Goal: Task Accomplishment & Management: Manage account settings

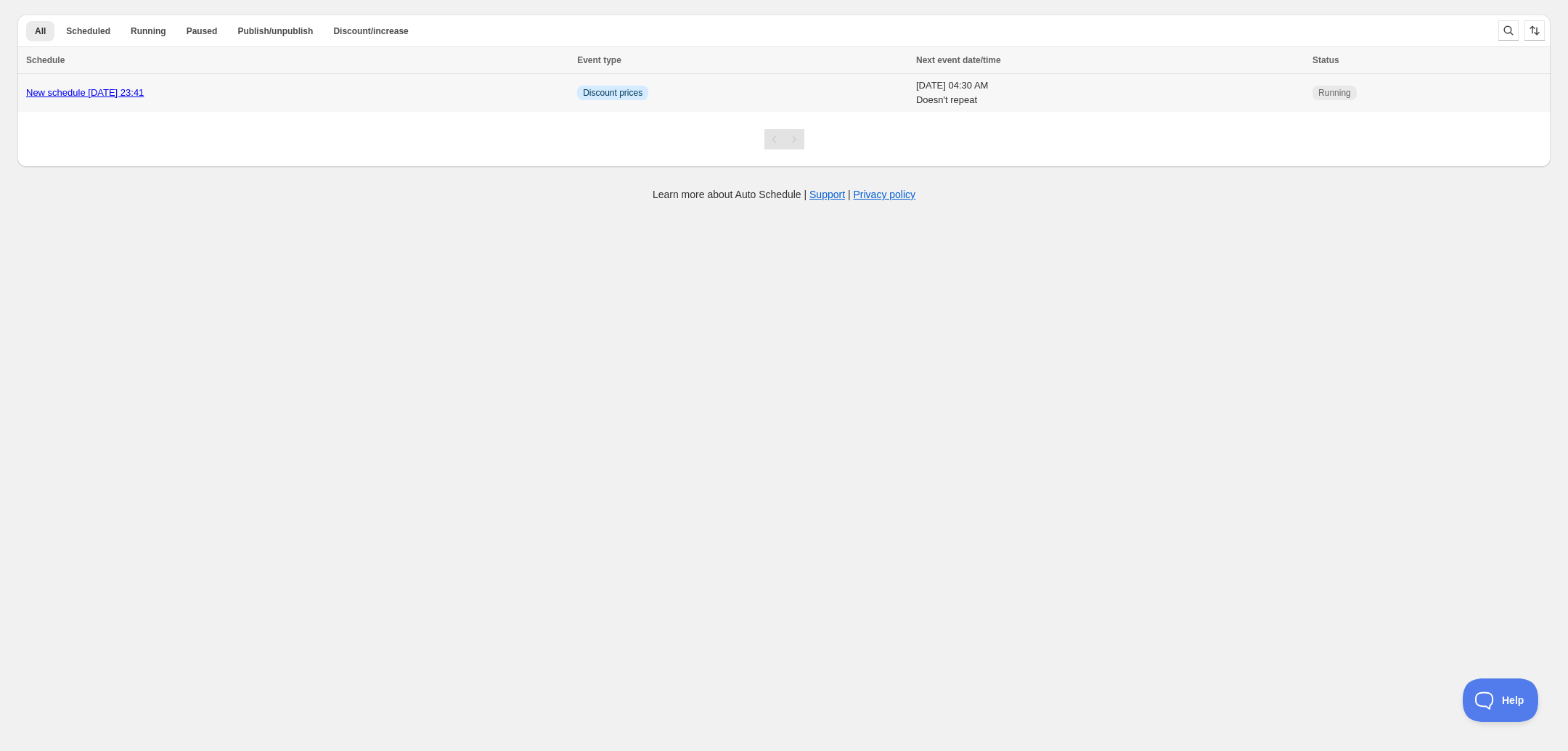
click at [233, 91] on div "New schedule [DATE] 23:41" at bounding box center [297, 93] width 542 height 14
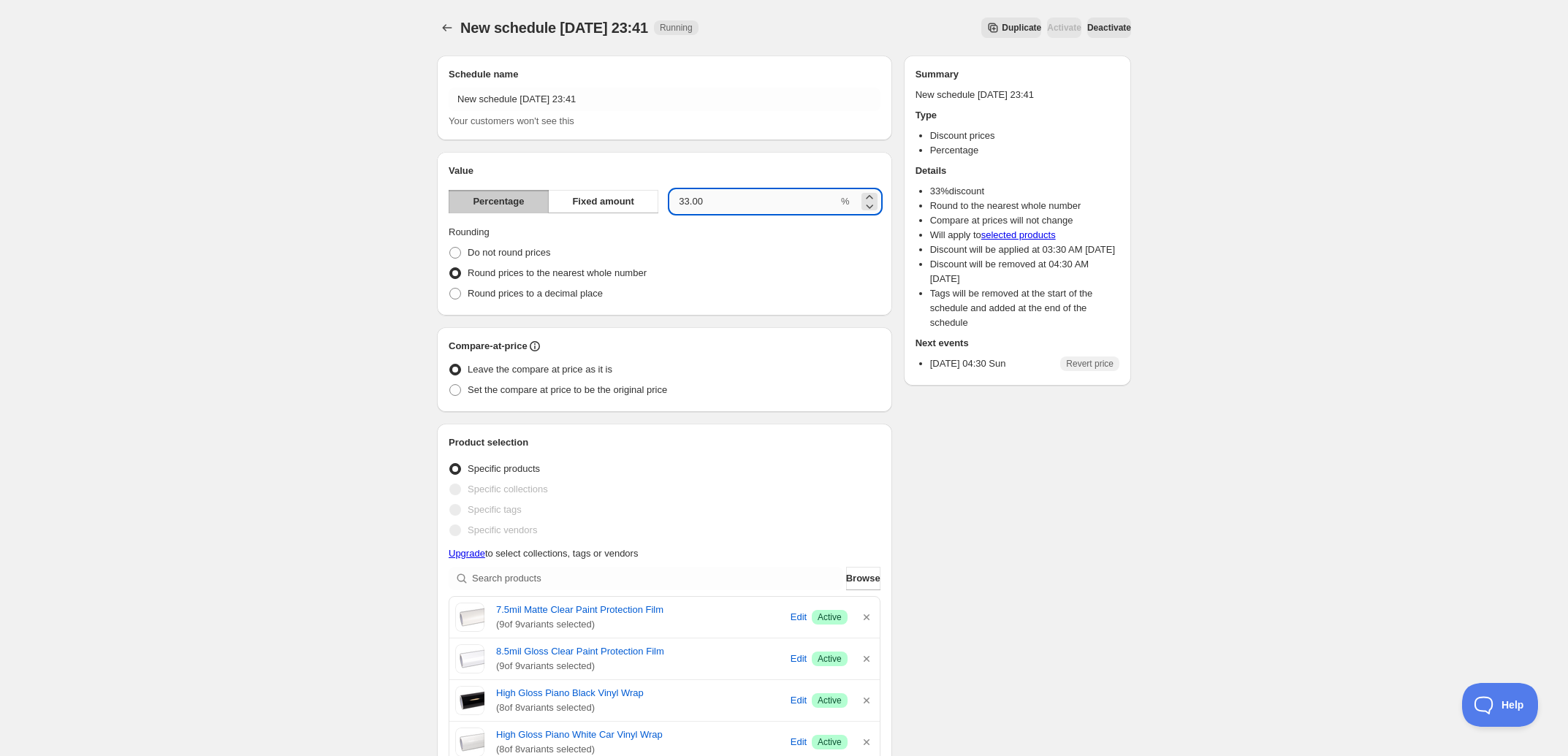
drag, startPoint x: 689, startPoint y: 201, endPoint x: 669, endPoint y: 206, distance: 20.6
click at [670, 206] on input "33.00" at bounding box center [754, 202] width 168 height 23
type input "40.00"
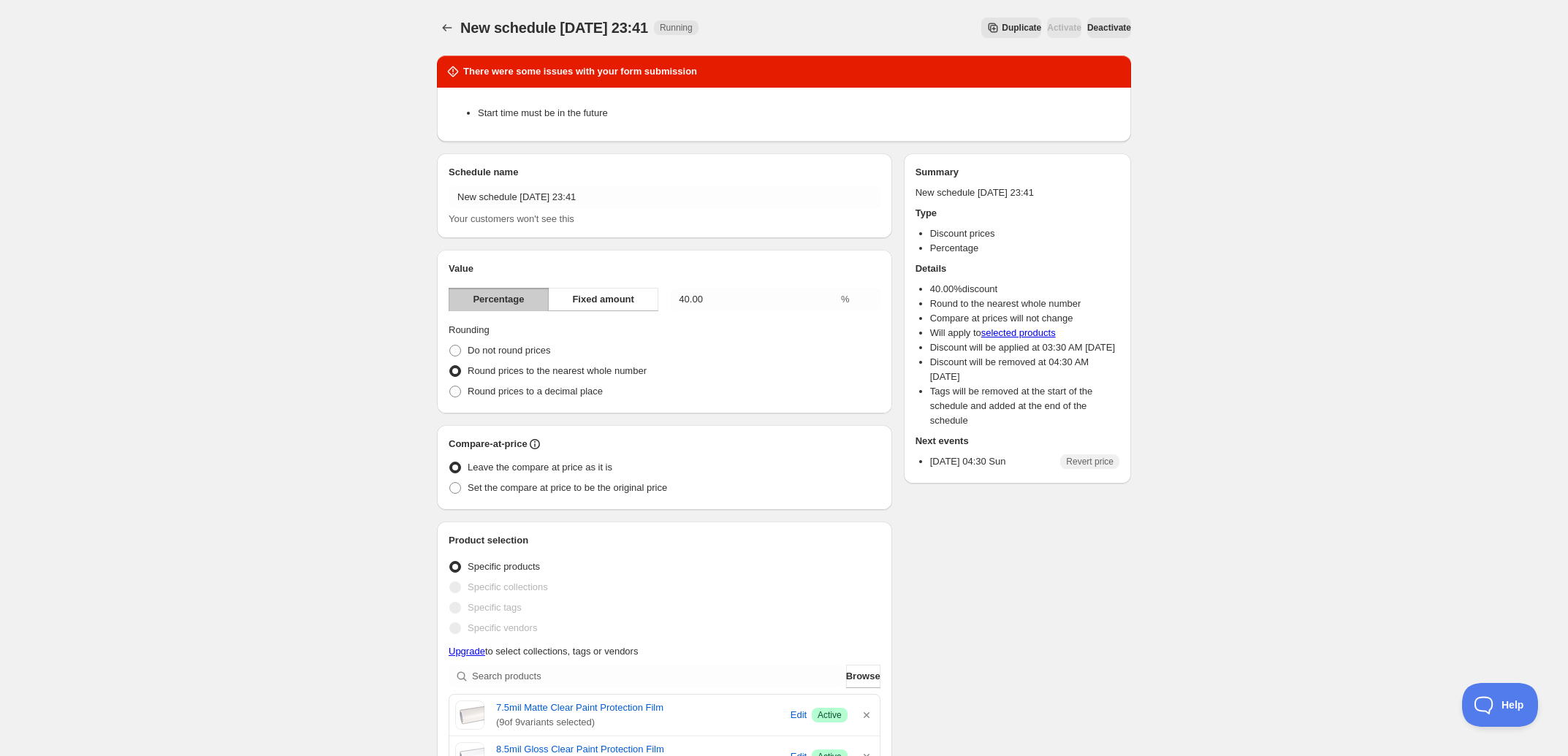
click at [1093, 28] on span "Deactivate" at bounding box center [1109, 27] width 44 height 12
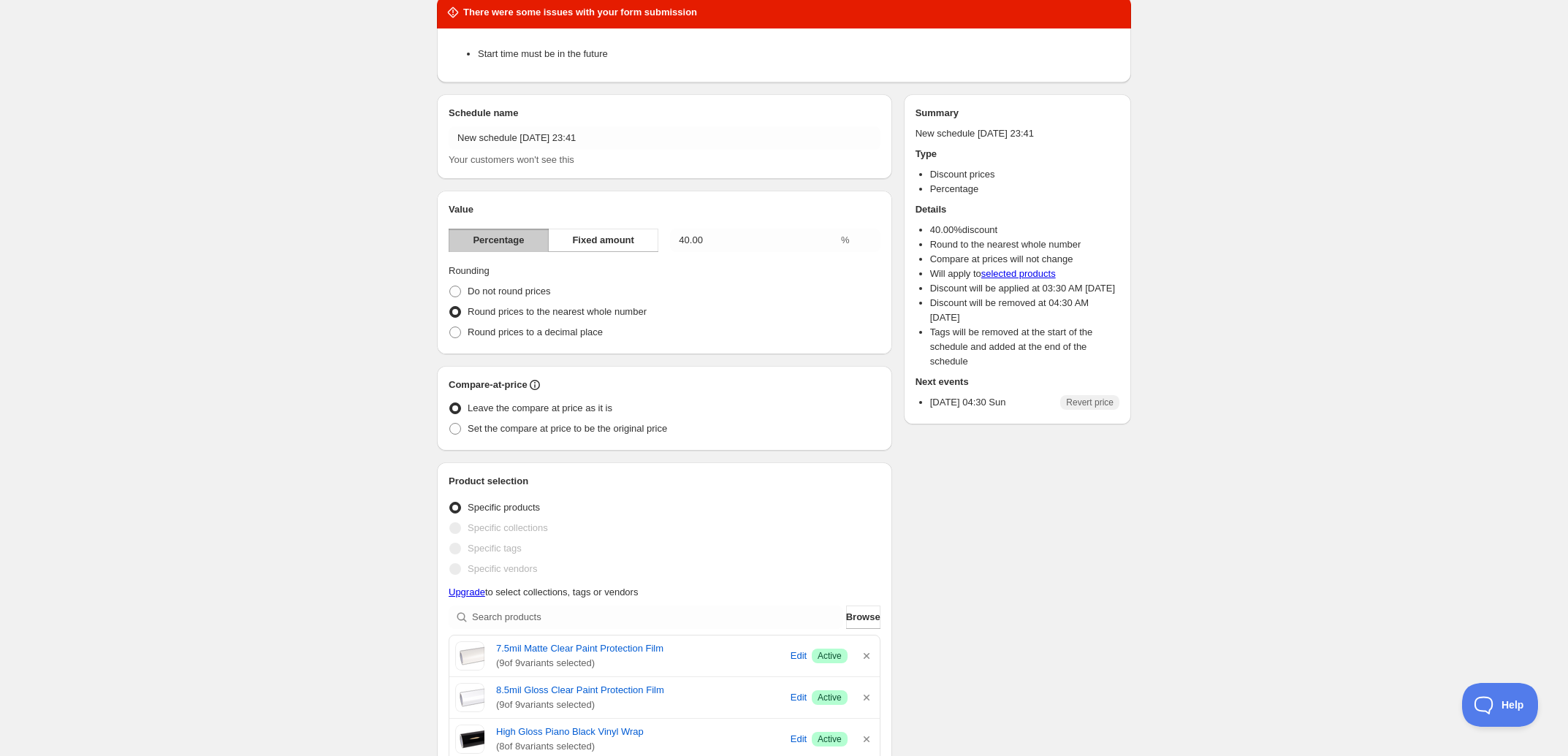
scroll to position [91, 0]
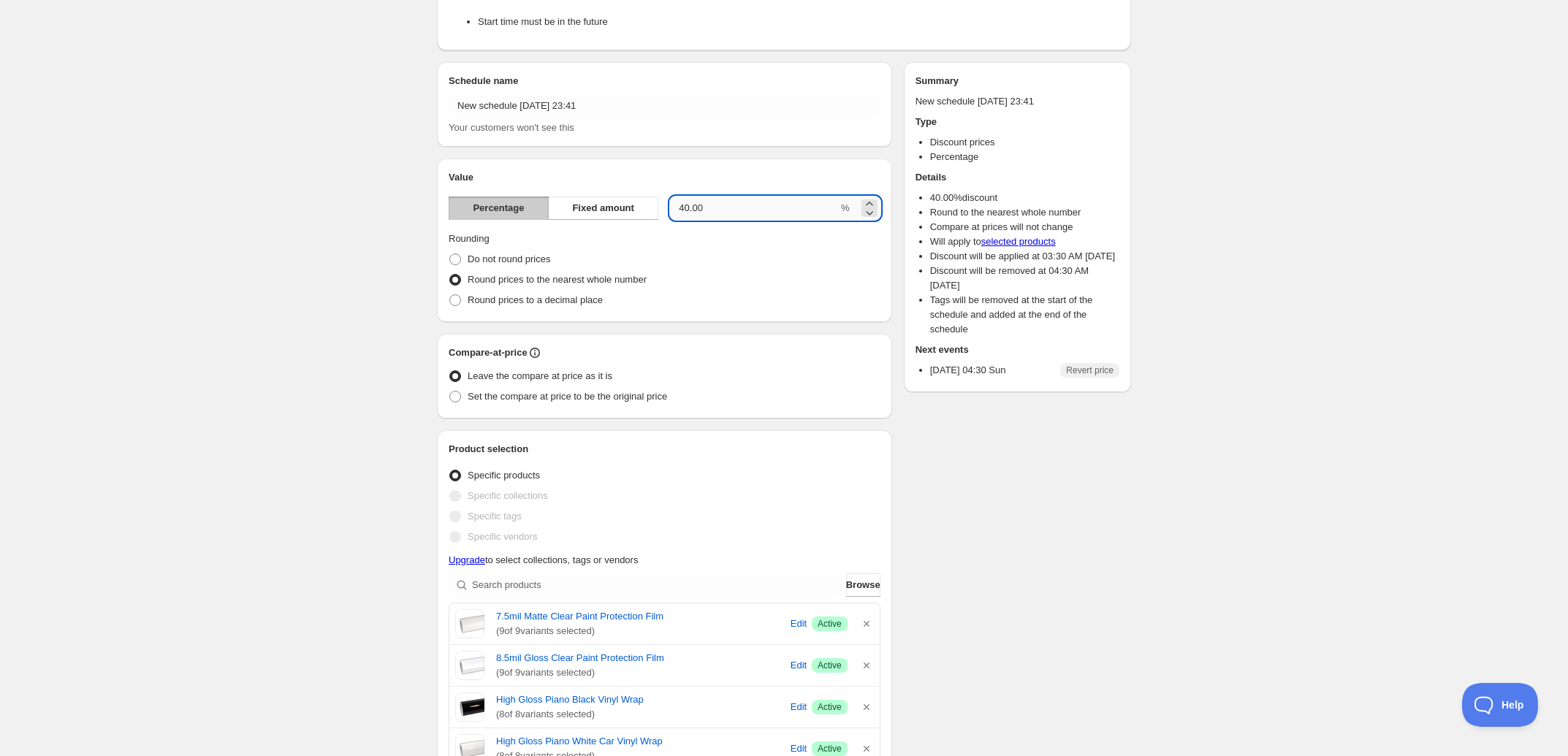
drag, startPoint x: 718, startPoint y: 210, endPoint x: 673, endPoint y: 209, distance: 45.0
click at [673, 209] on input "40.00" at bounding box center [754, 208] width 168 height 23
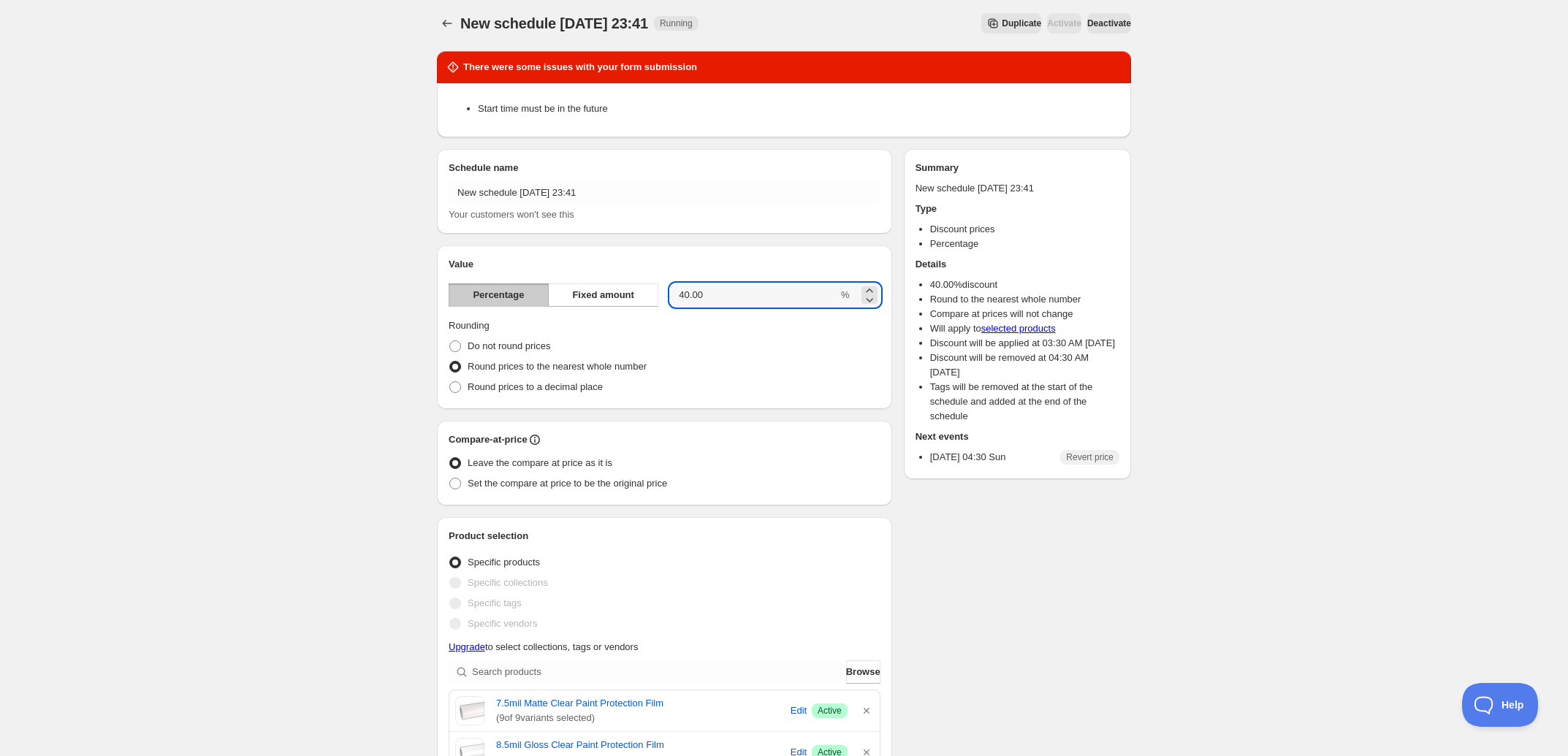
scroll to position [0, 0]
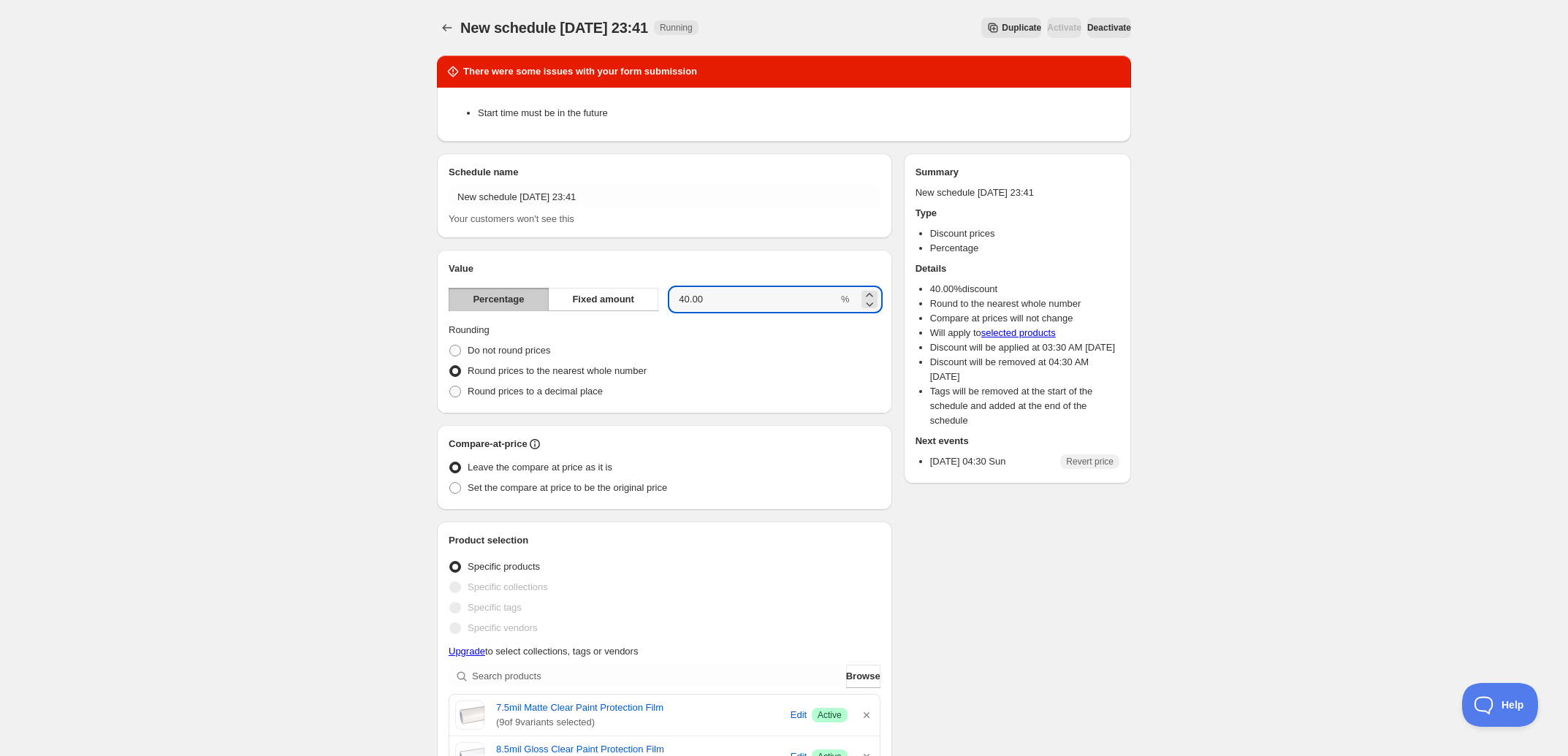
click at [736, 298] on input "40.00" at bounding box center [754, 300] width 168 height 23
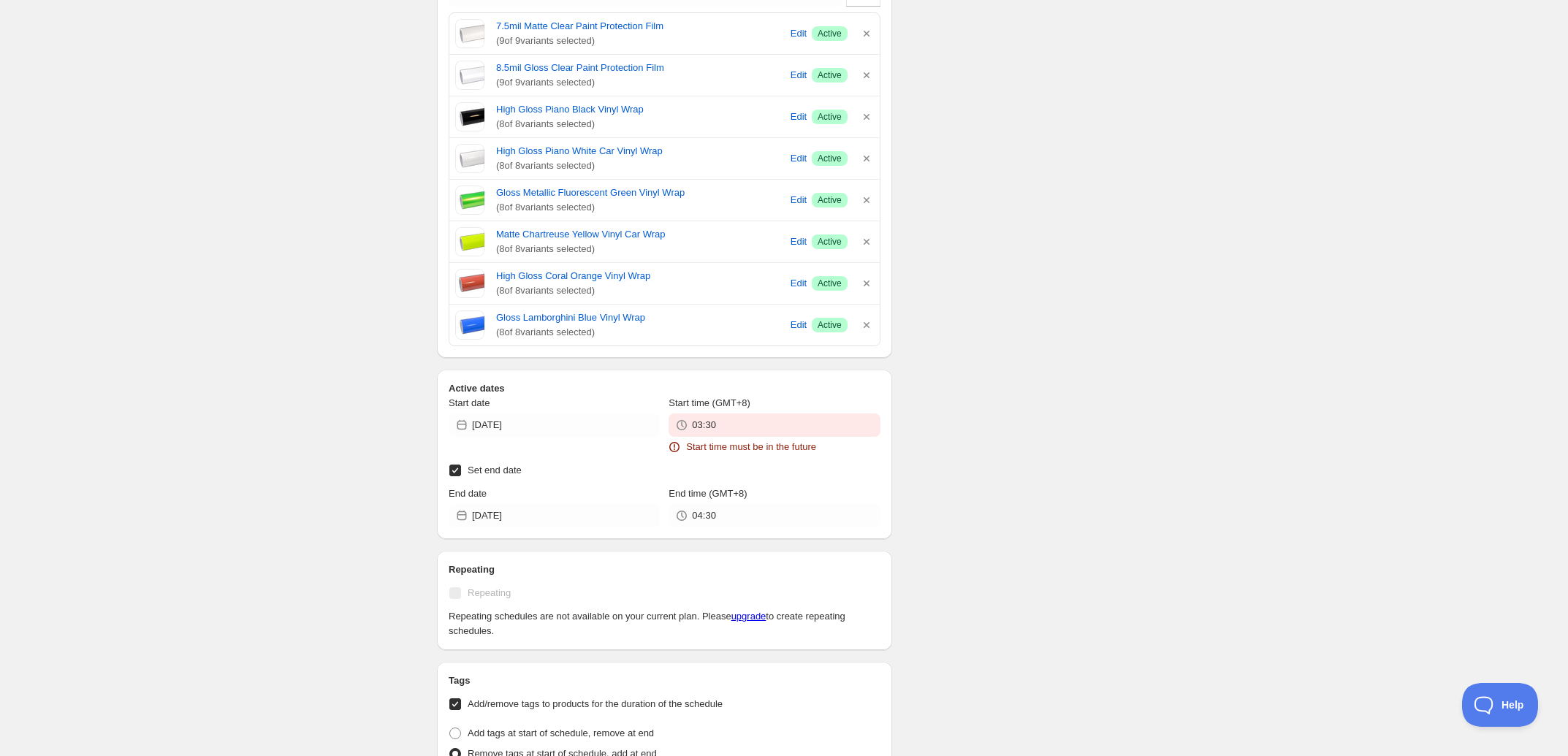
scroll to position [822, 0]
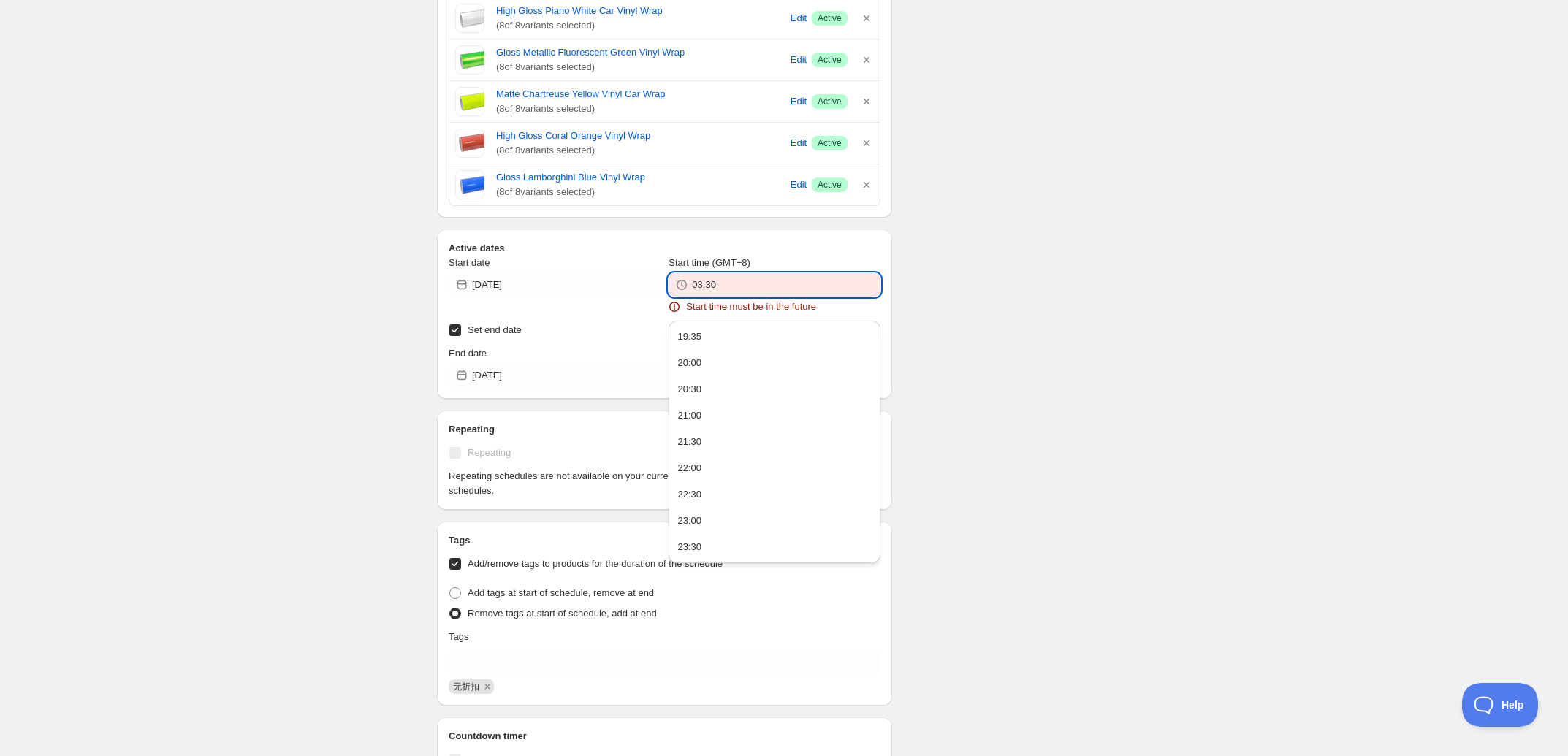
drag, startPoint x: 706, startPoint y: 290, endPoint x: 744, endPoint y: 290, distance: 38.0
click at [744, 290] on input "03:30" at bounding box center [786, 285] width 188 height 23
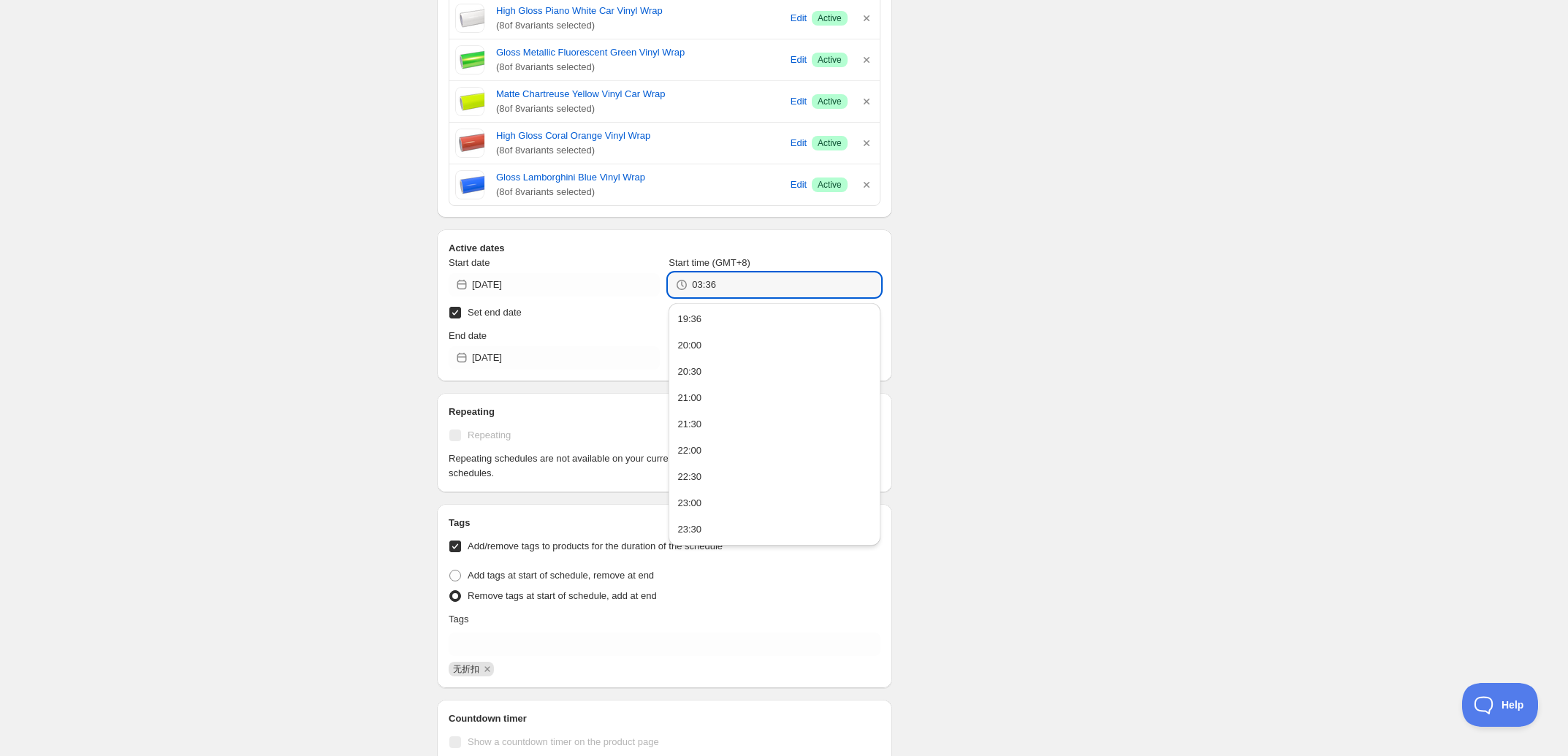
drag, startPoint x: 698, startPoint y: 288, endPoint x: 689, endPoint y: 287, distance: 9.1
click at [689, 287] on div "03:36" at bounding box center [774, 285] width 211 height 23
type input "19:36"
click at [1010, 303] on div "There were some issues with your form submission Start time must be in the futu…" at bounding box center [778, 212] width 706 height 1981
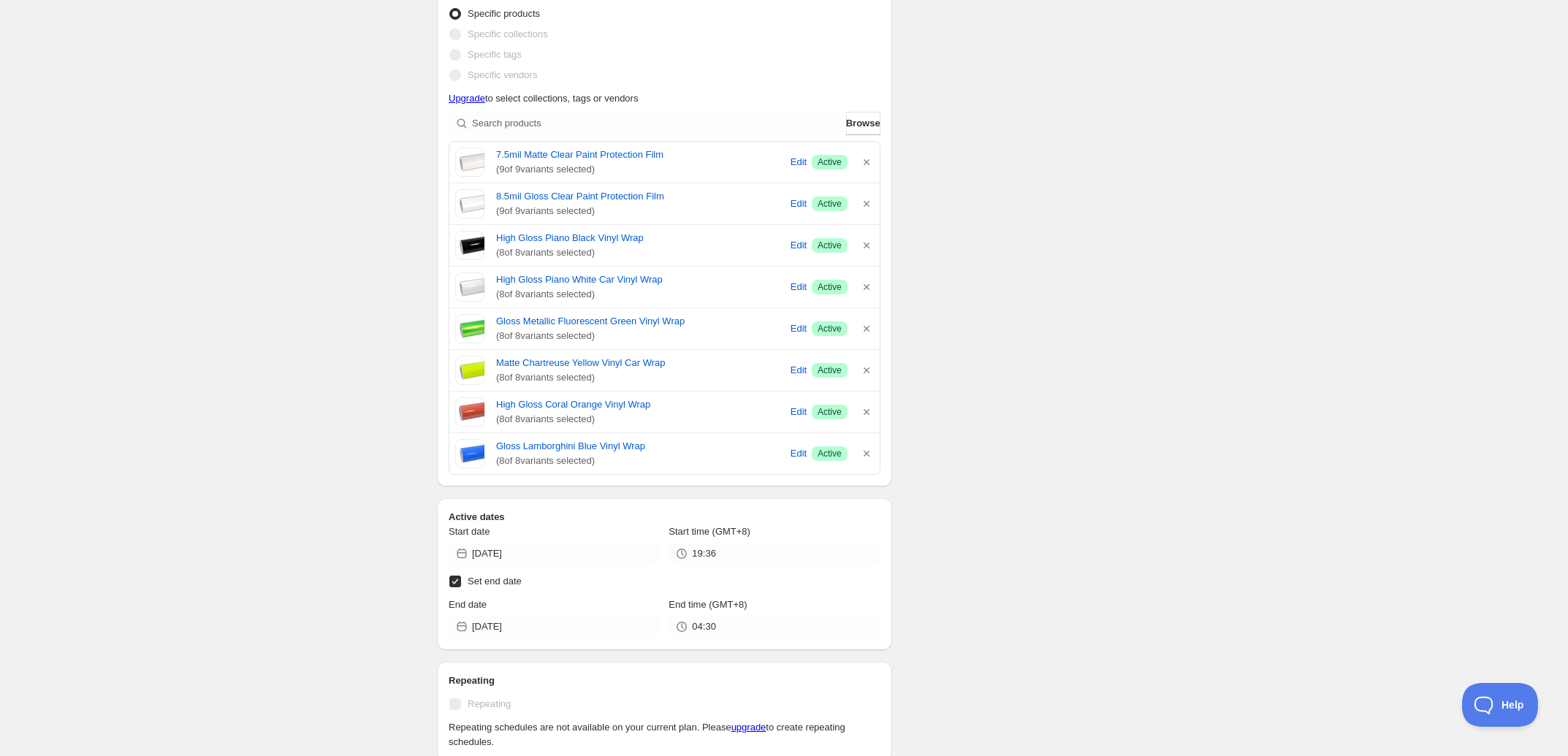
scroll to position [731, 0]
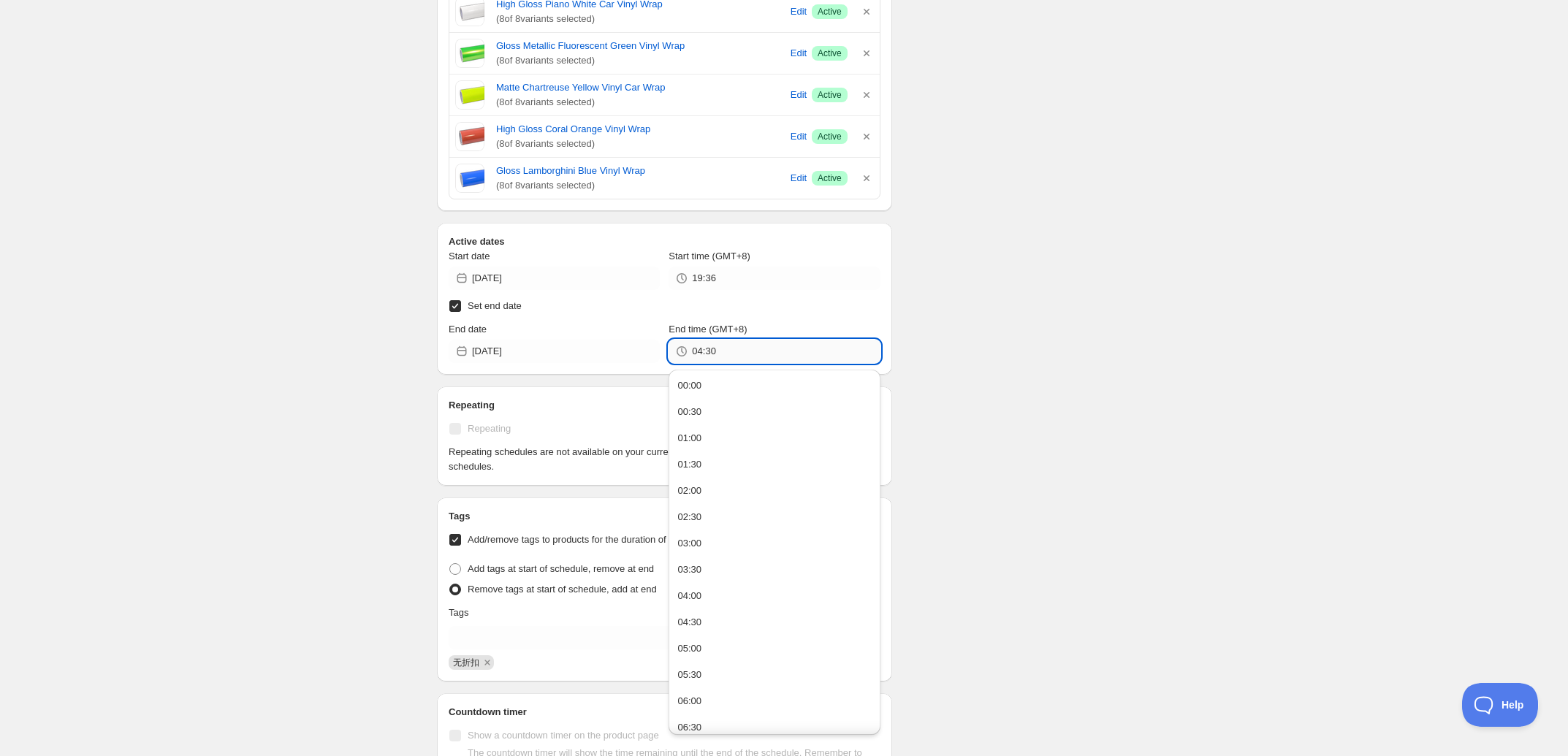
click at [702, 353] on input "04:30" at bounding box center [786, 352] width 188 height 23
click at [970, 310] on div "Schedule name New schedule [DATE] 23:41 Your customers won't see this Value Per…" at bounding box center [778, 254] width 706 height 1883
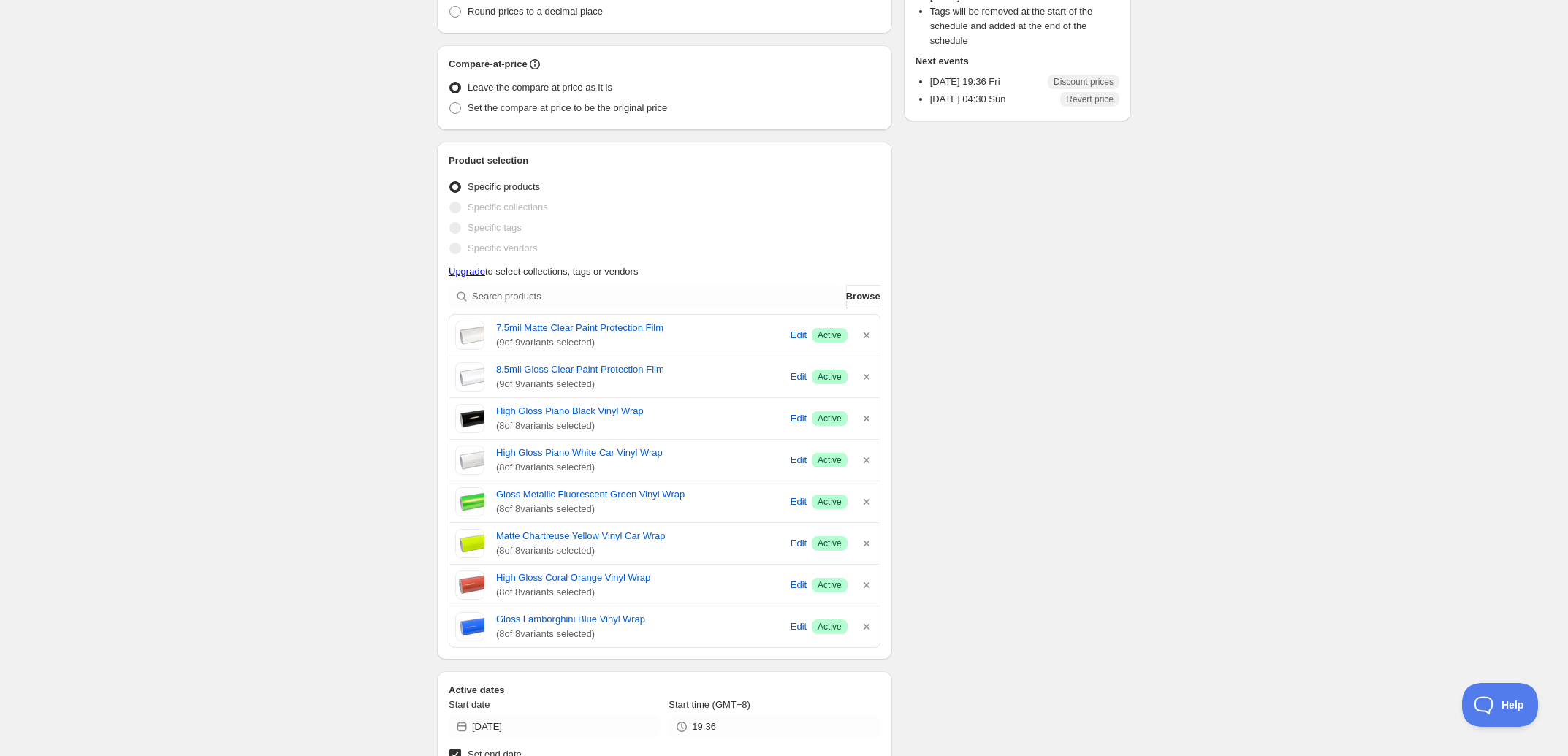
scroll to position [274, 0]
